Goal: Book appointment/travel/reservation

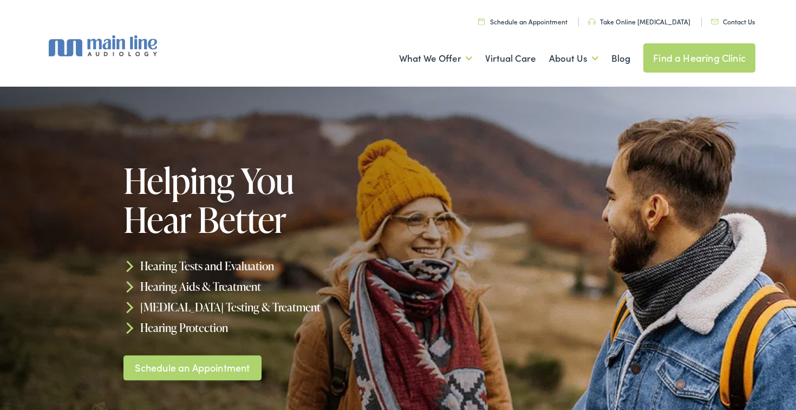
click at [530, 23] on link "Schedule an Appointment" at bounding box center [522, 21] width 89 height 9
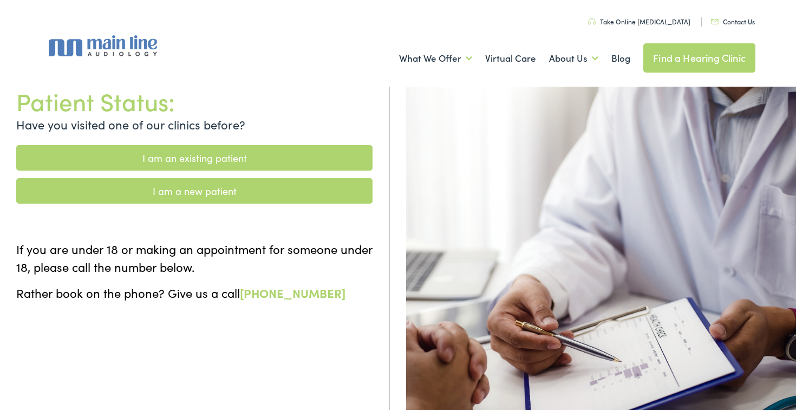
click at [227, 151] on link "I am an existing patient" at bounding box center [194, 157] width 356 height 25
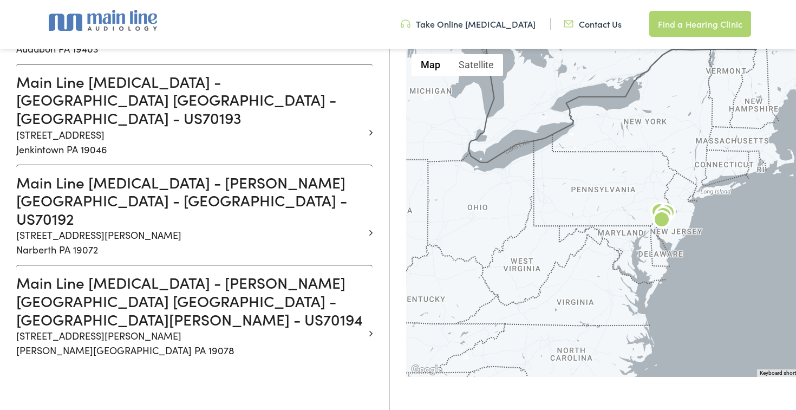
scroll to position [284, 0]
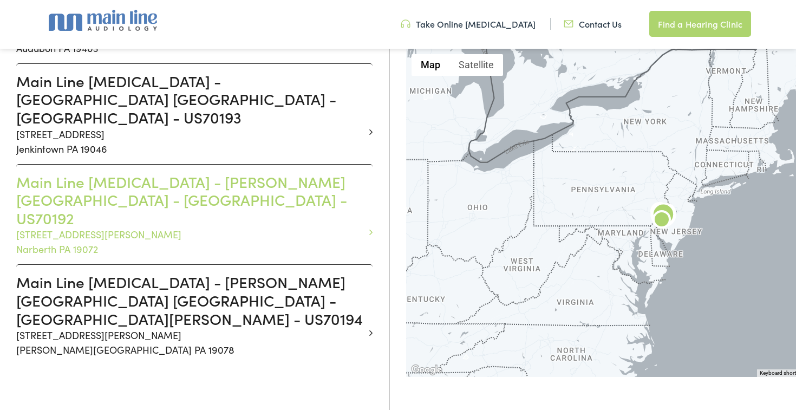
click at [202, 173] on h3 "Main Line Audiology - NARBERTH PA - MONTGOMERY - US70192" at bounding box center [190, 200] width 348 height 55
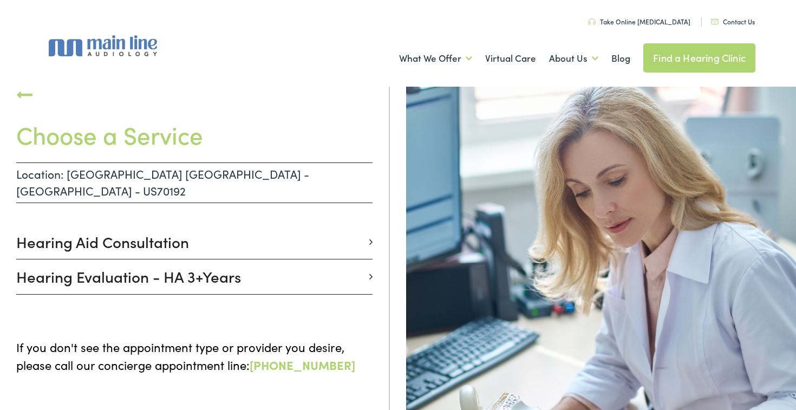
click at [732, 21] on link "Contact Us" at bounding box center [733, 21] width 44 height 9
